Goal: Task Accomplishment & Management: Manage account settings

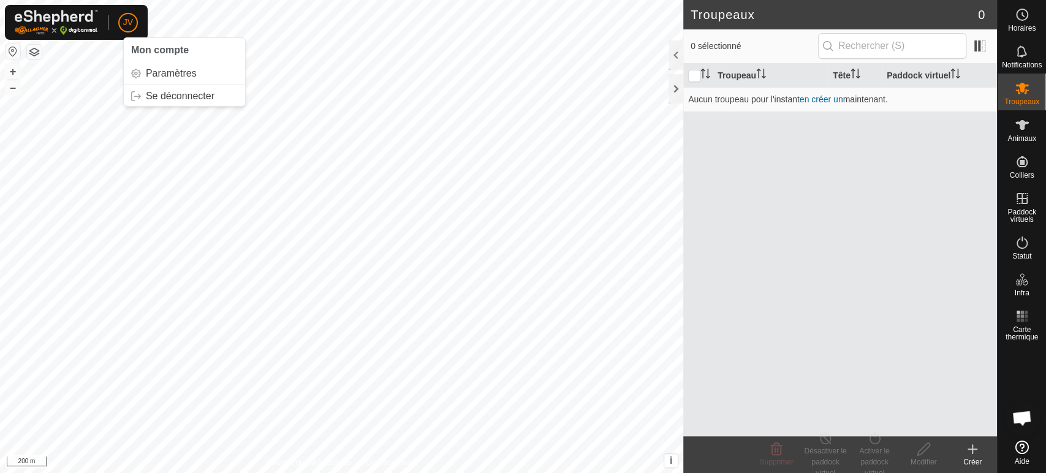
click at [128, 21] on span "JV" at bounding box center [128, 22] width 10 height 13
click at [177, 87] on link "Se déconnecter" at bounding box center [184, 96] width 121 height 20
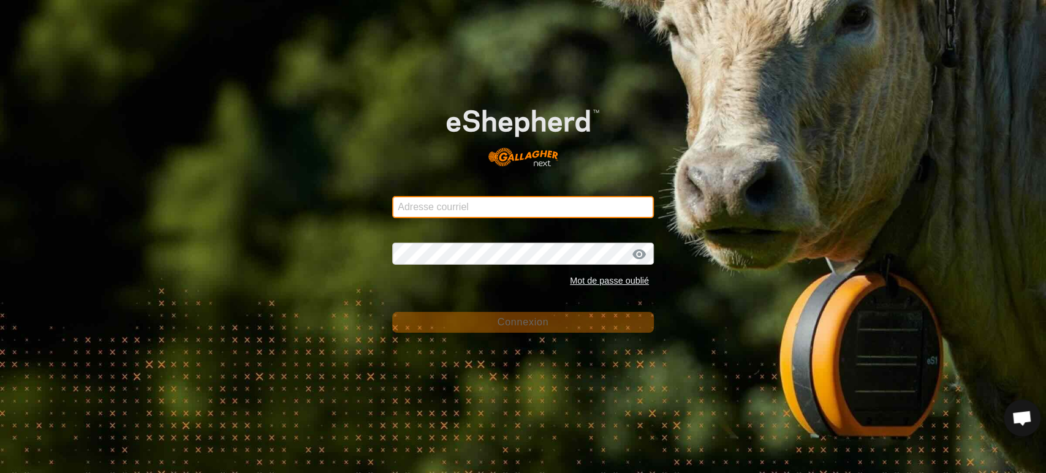
type input "[EMAIL_ADDRESS][DOMAIN_NAME]"
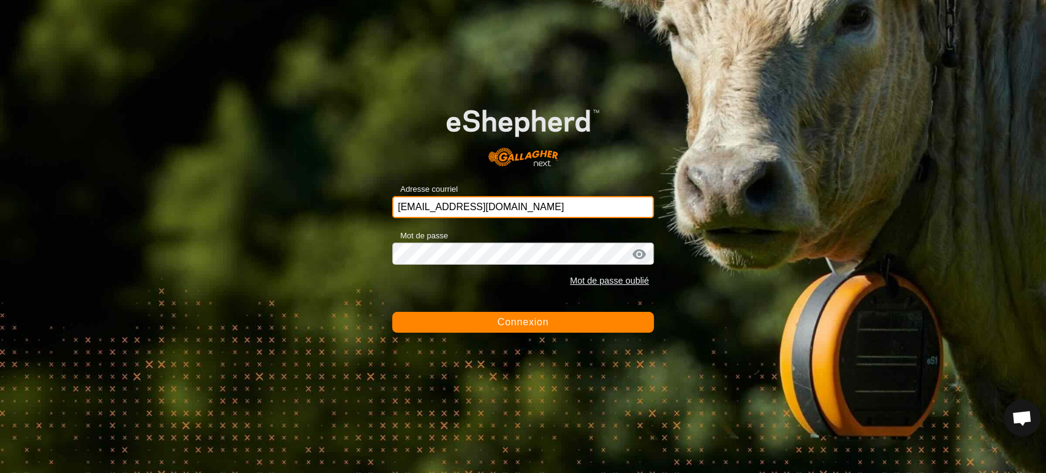
click at [565, 209] on input "[EMAIL_ADDRESS][DOMAIN_NAME]" at bounding box center [523, 207] width 262 height 22
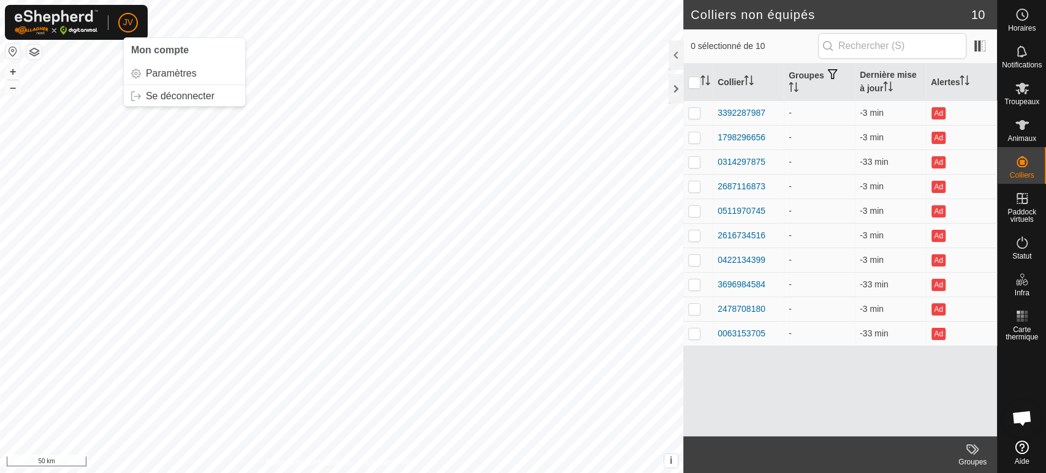
click at [135, 23] on p-avatar "JV" at bounding box center [128, 23] width 20 height 20
click at [166, 97] on link "Se déconnecter" at bounding box center [184, 96] width 121 height 20
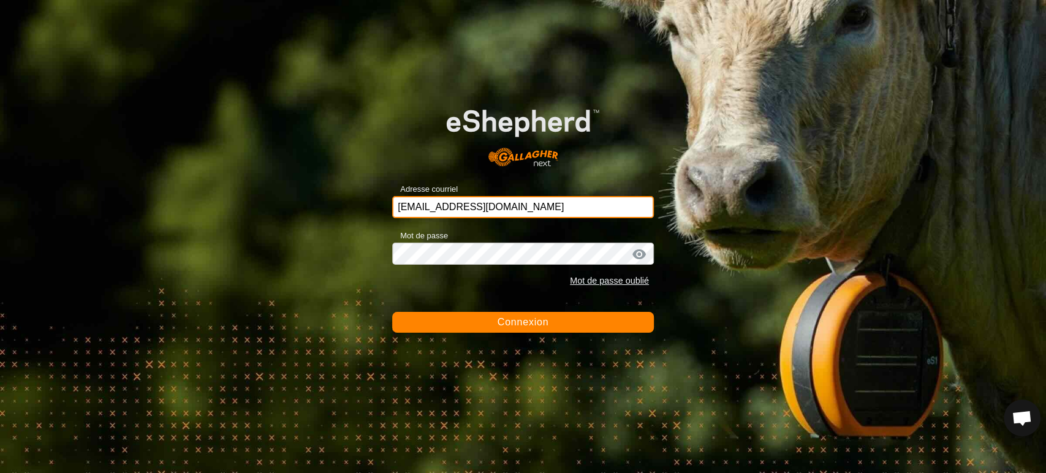
click at [523, 207] on input "[EMAIL_ADDRESS][DOMAIN_NAME]" at bounding box center [523, 207] width 262 height 22
type input "[EMAIL_ADDRESS][DOMAIN_NAME]"
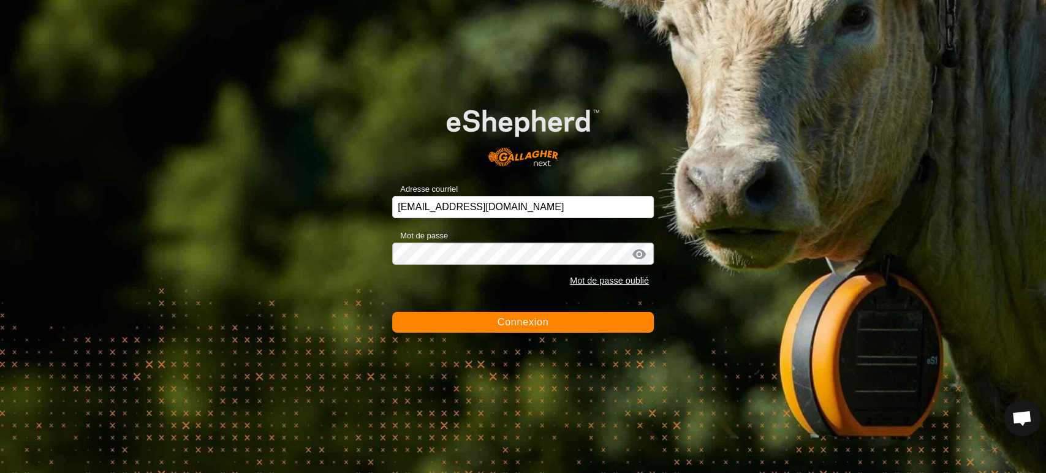
click at [463, 317] on button "Connexion" at bounding box center [523, 322] width 262 height 21
